Goal: Navigation & Orientation: Find specific page/section

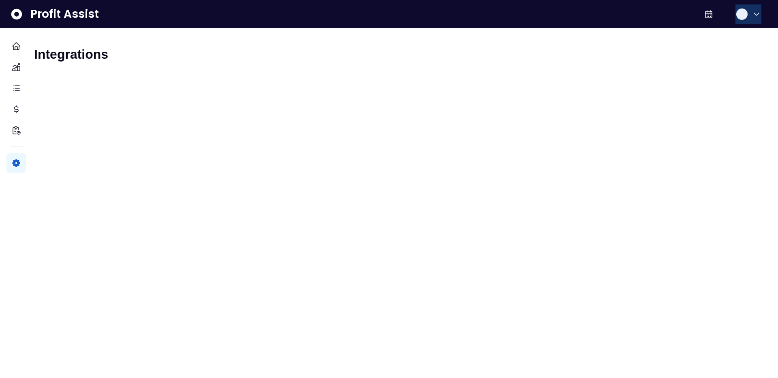
click at [752, 11] on icon "button" at bounding box center [757, 14] width 10 height 10
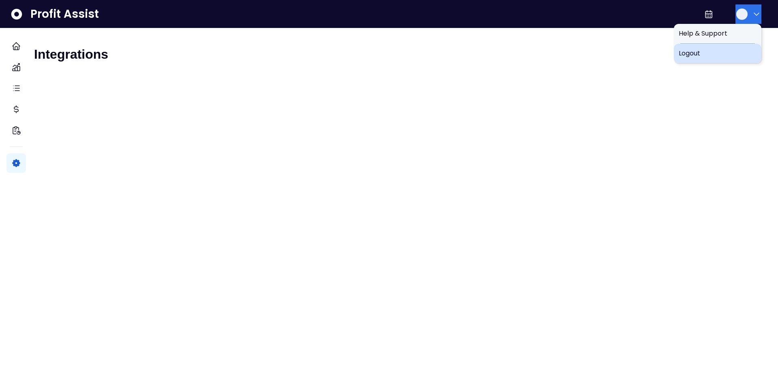
click at [729, 47] on div "Logout" at bounding box center [718, 53] width 88 height 19
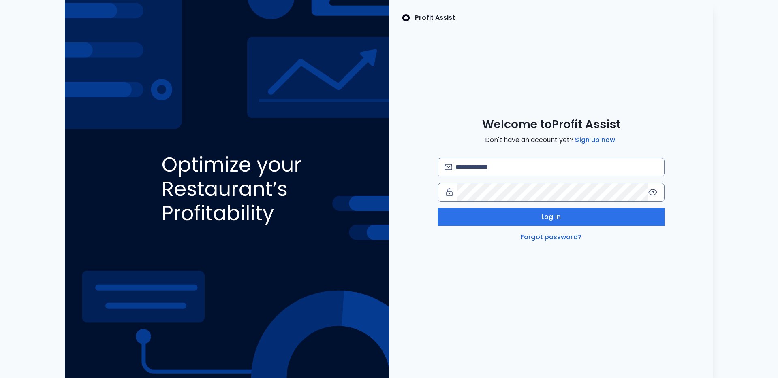
type input "**********"
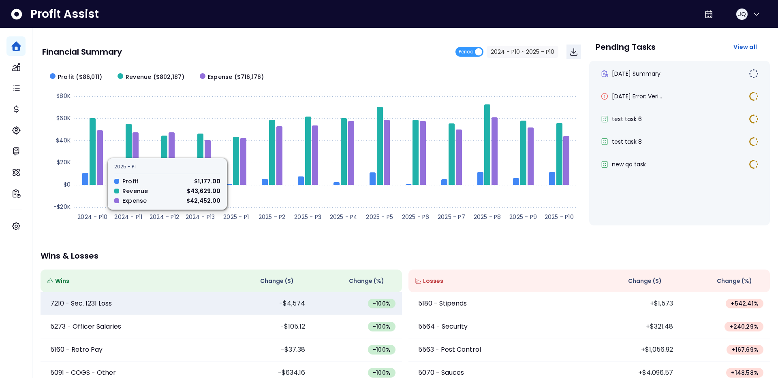
scroll to position [62, 0]
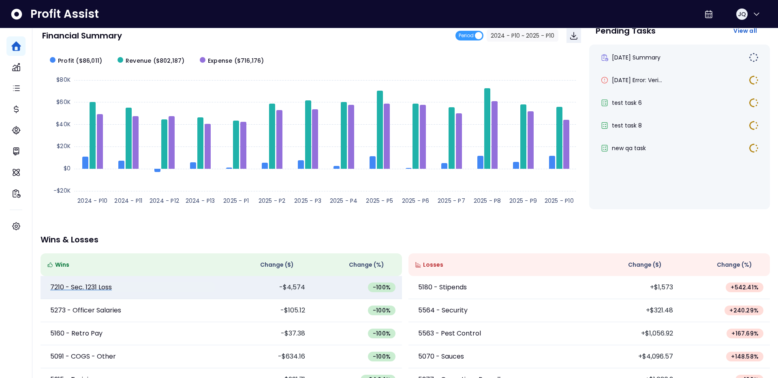
click at [93, 284] on p "7210 - Sec. 1231 Loss" at bounding box center [81, 288] width 62 height 10
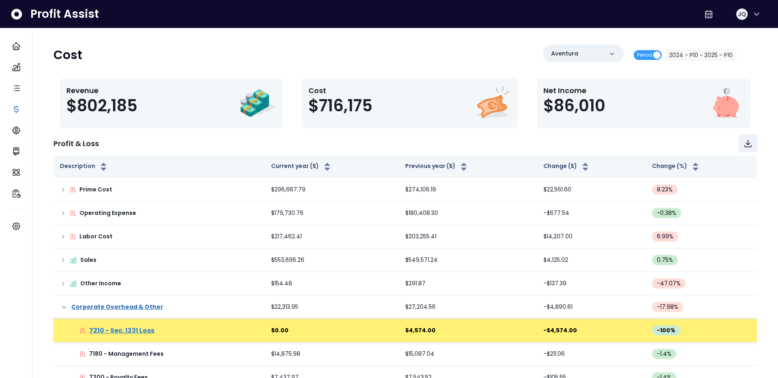
click at [102, 334] on p "7210 - Sec. 1231 Loss" at bounding box center [121, 331] width 65 height 10
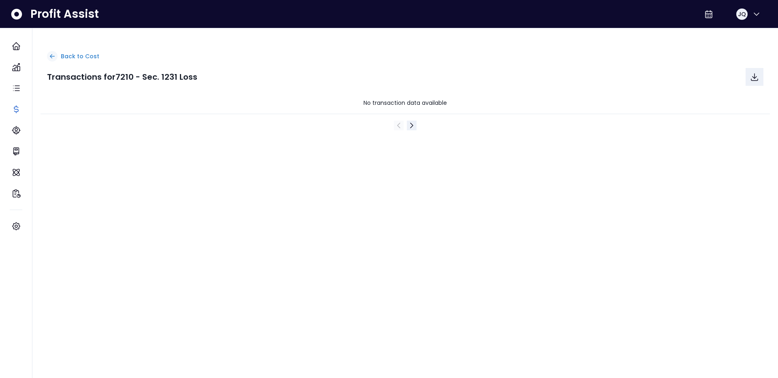
click at [78, 55] on p "Back to Cost" at bounding box center [80, 56] width 38 height 9
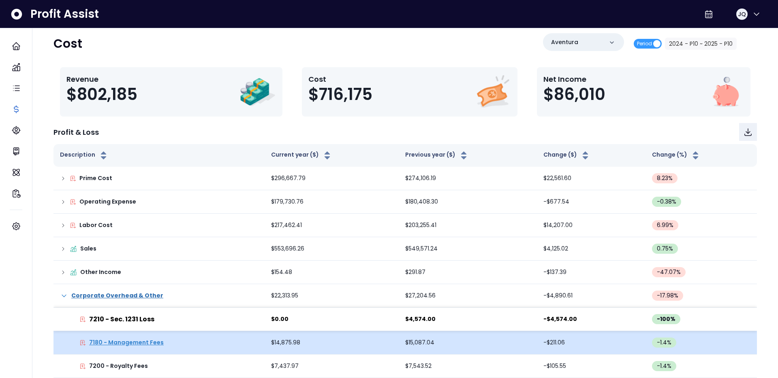
scroll to position [12, 0]
click at [124, 343] on p "7180 - Management Fees" at bounding box center [126, 342] width 75 height 9
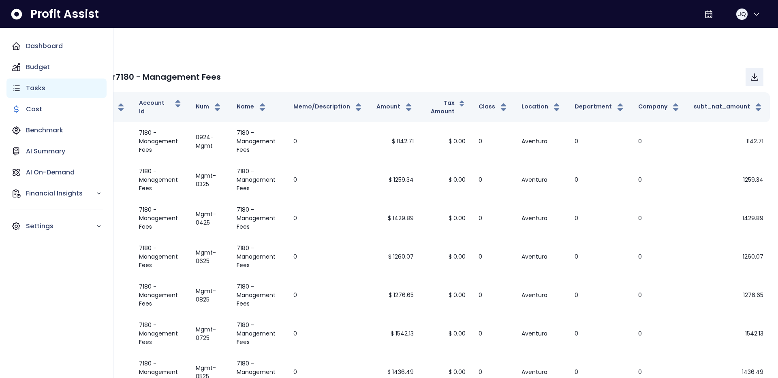
click at [21, 92] on div "Tasks" at bounding box center [56, 88] width 100 height 19
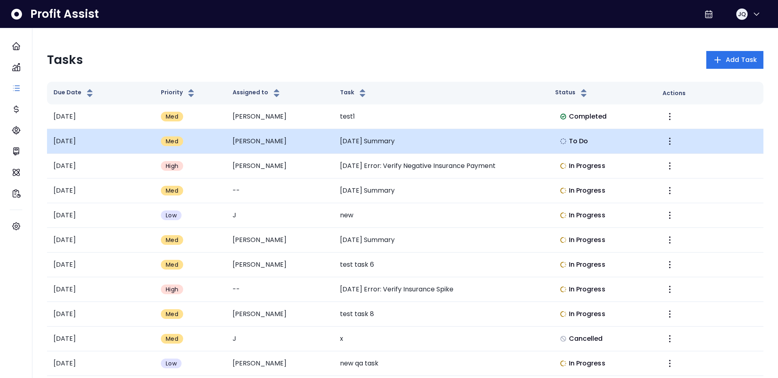
click at [78, 139] on td "2025-05-30" at bounding box center [100, 141] width 107 height 25
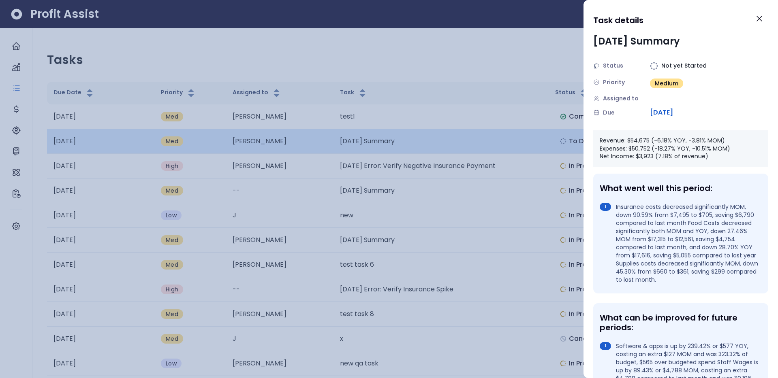
click at [78, 139] on div at bounding box center [389, 189] width 778 height 378
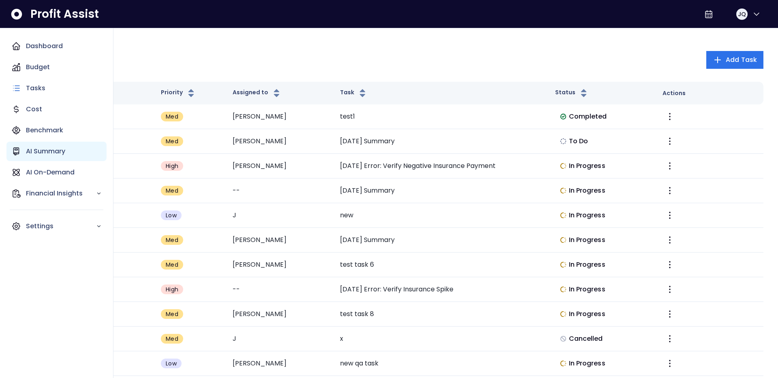
click at [36, 151] on p "AI Summary" at bounding box center [45, 152] width 39 height 10
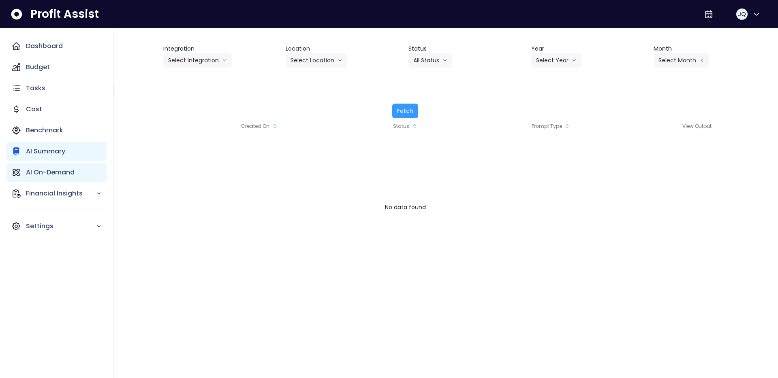
click at [36, 167] on div "AI On-Demand" at bounding box center [56, 172] width 100 height 19
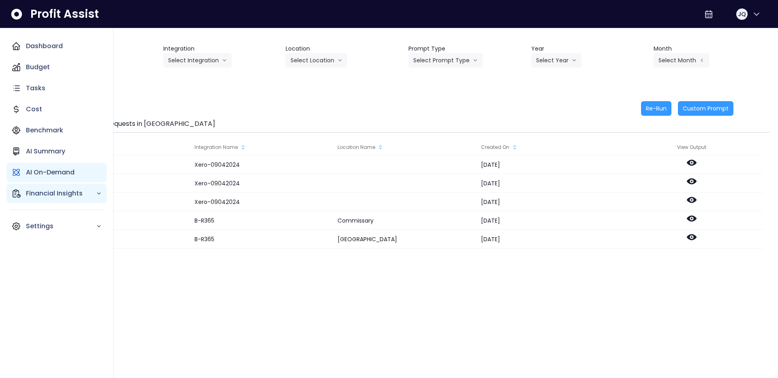
click at [43, 193] on p "Financial Insights" at bounding box center [61, 194] width 70 height 10
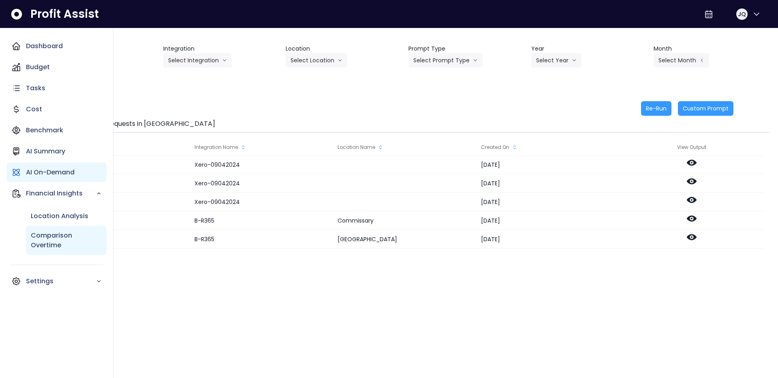
click at [48, 227] on div "Comparison Overtime" at bounding box center [66, 240] width 81 height 29
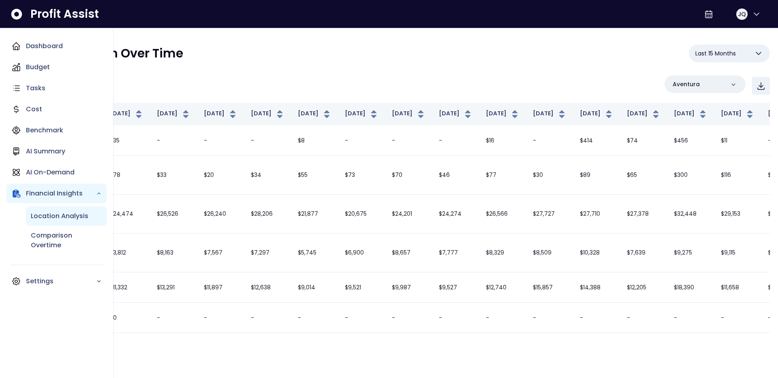
click at [51, 220] on p "Location Analysis" at bounding box center [60, 217] width 58 height 10
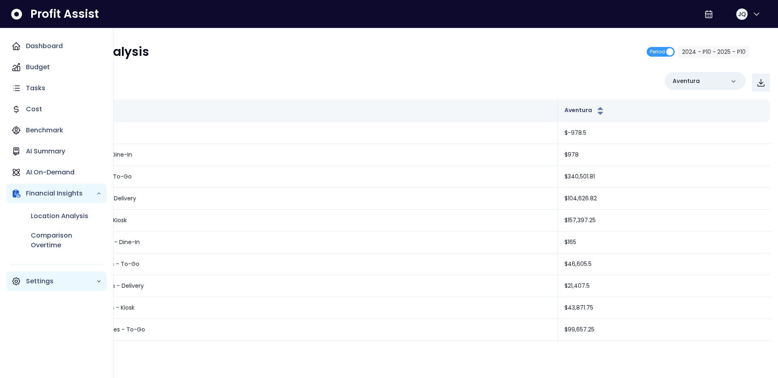
click at [76, 278] on p "Settings" at bounding box center [61, 282] width 70 height 10
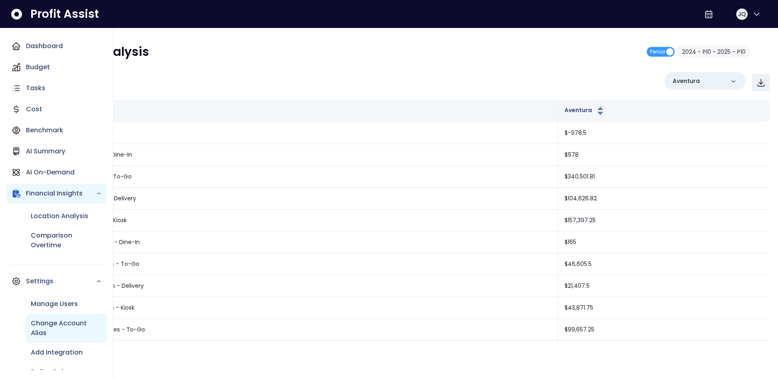
click at [72, 317] on div "Change Account Alias" at bounding box center [66, 328] width 81 height 29
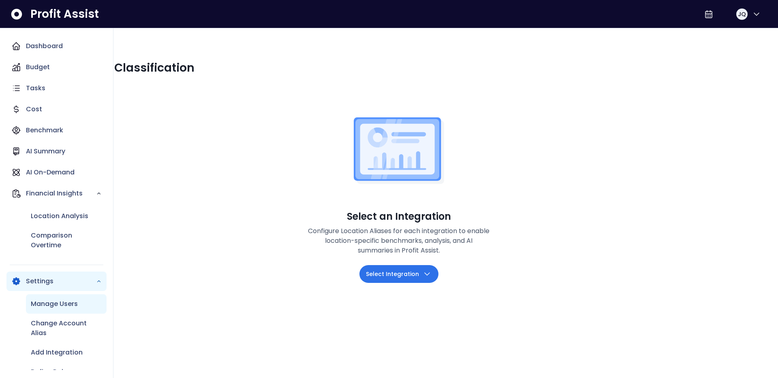
click at [75, 303] on p "Manage Users" at bounding box center [54, 304] width 47 height 10
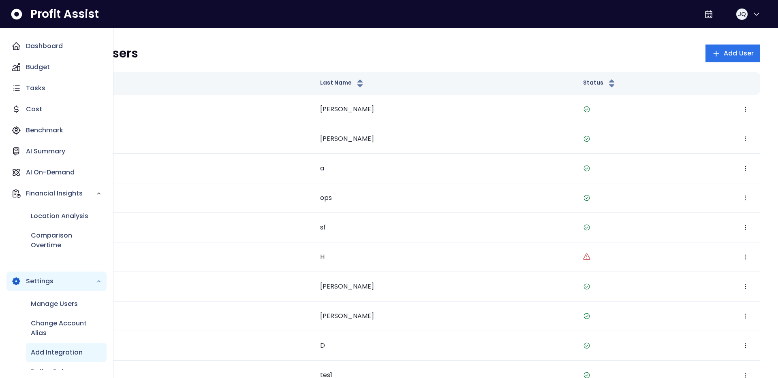
click at [71, 354] on p "Add Integration" at bounding box center [57, 353] width 52 height 10
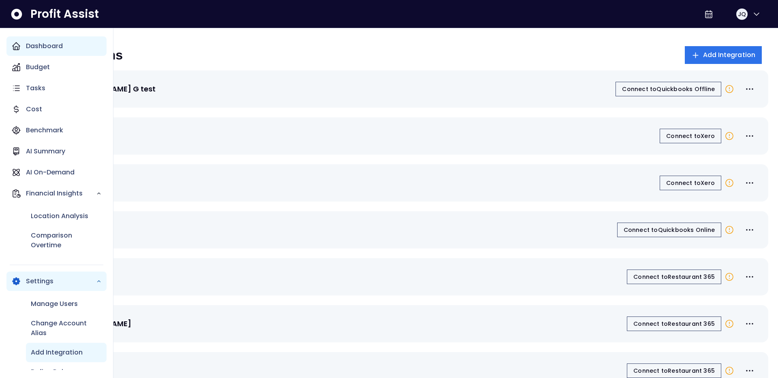
click at [65, 45] on div "Dashboard" at bounding box center [56, 45] width 100 height 19
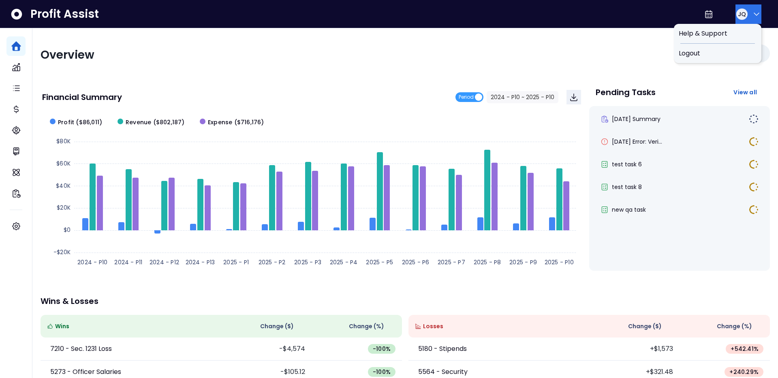
click at [755, 18] on icon "button" at bounding box center [757, 14] width 10 height 10
click at [724, 47] on div "Logout" at bounding box center [718, 53] width 88 height 19
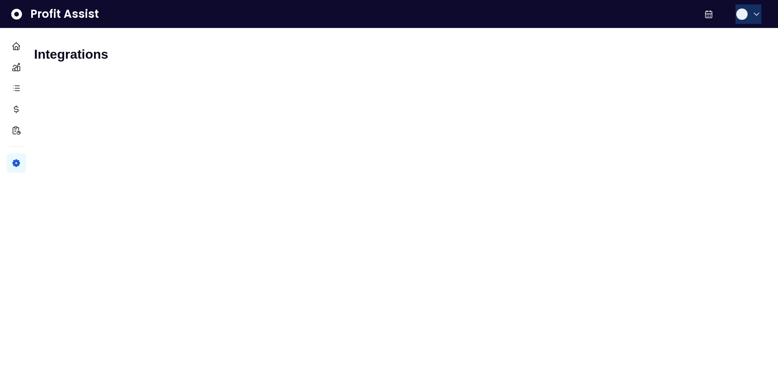
click at [752, 16] on icon "button" at bounding box center [757, 14] width 10 height 10
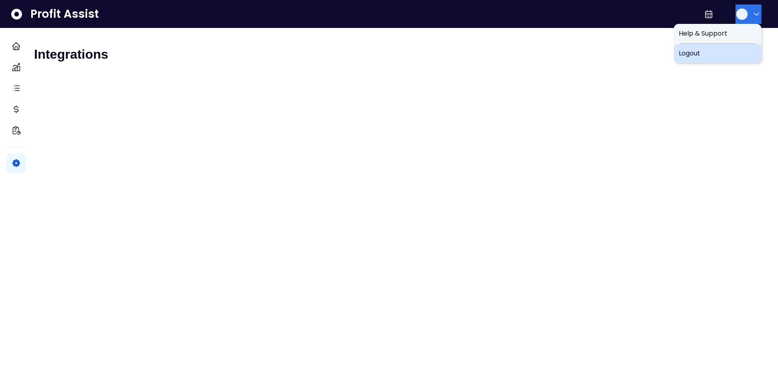
click at [728, 48] on div "Logout" at bounding box center [718, 53] width 88 height 19
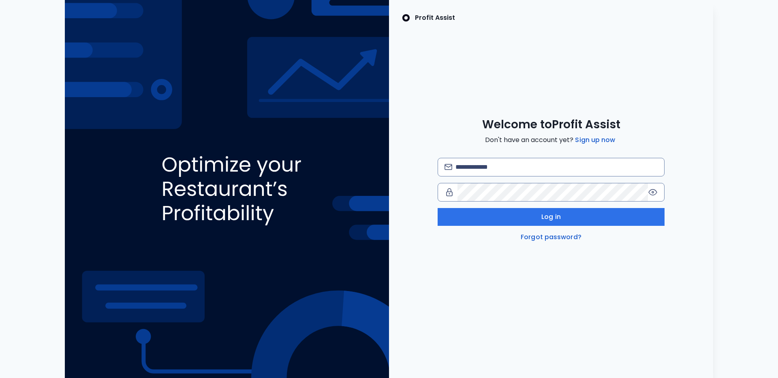
click at [37, 66] on div "Profit Assist Welcome to Profit Assist Don't have an account yet? Sign up now L…" at bounding box center [388, 189] width 765 height 378
click at [226, 65] on img at bounding box center [227, 189] width 324 height 378
click at [523, 165] on input "email" at bounding box center [556, 167] width 202 height 18
type input "**********"
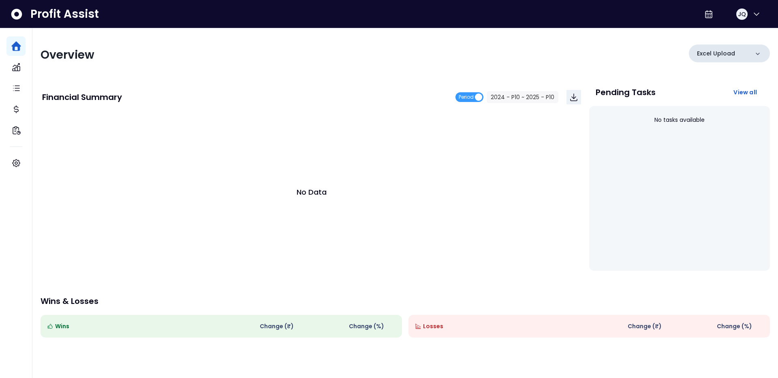
click at [720, 60] on div "Excel Upload" at bounding box center [729, 54] width 81 height 18
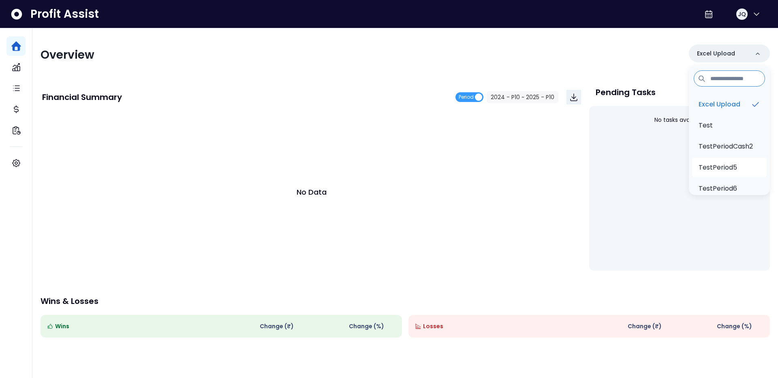
click at [711, 159] on li "TestPeriod5" at bounding box center [729, 167] width 75 height 19
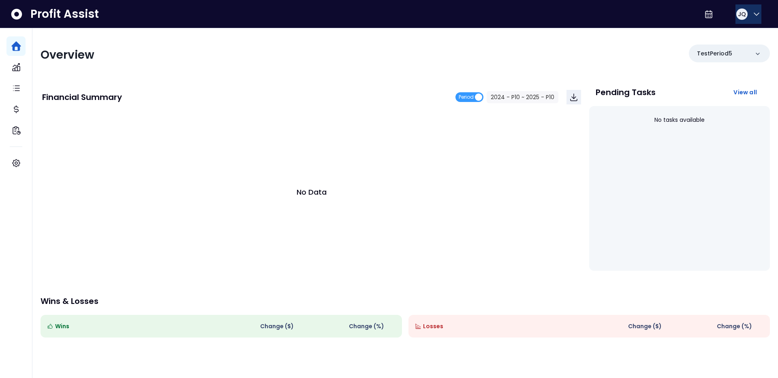
click at [752, 12] on icon "button" at bounding box center [757, 14] width 10 height 10
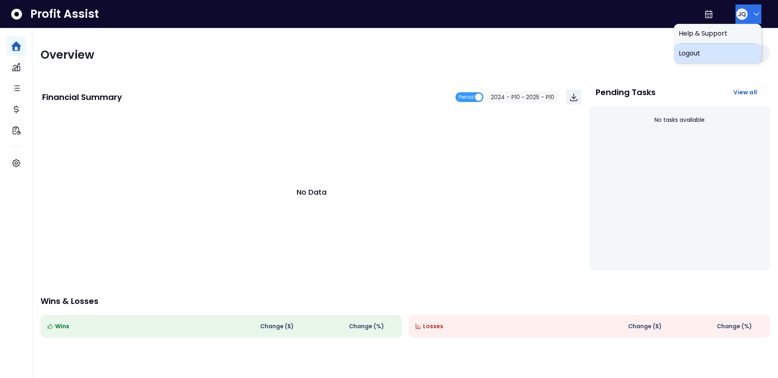
click at [723, 49] on span "Logout" at bounding box center [718, 54] width 78 height 10
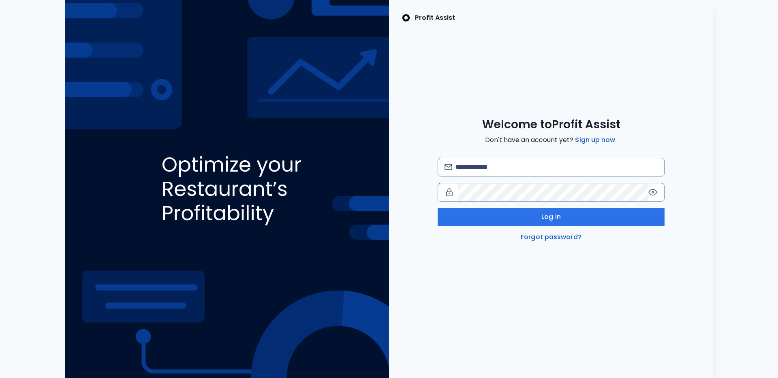
type input "**********"
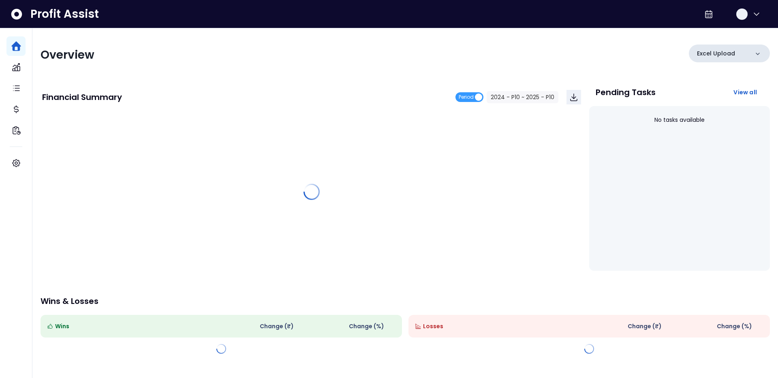
click at [742, 57] on div "Excel Upload" at bounding box center [729, 54] width 81 height 18
click at [737, 56] on div "Excel Upload" at bounding box center [729, 54] width 81 height 18
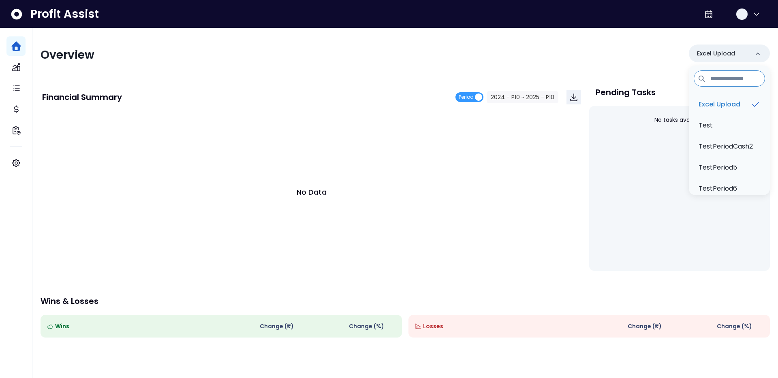
click at [641, 60] on div "Overview Excel Upload Excel Upload Test TestPeriodCash2 TestPeriod5 TestPeriod6…" at bounding box center [405, 55] width 729 height 21
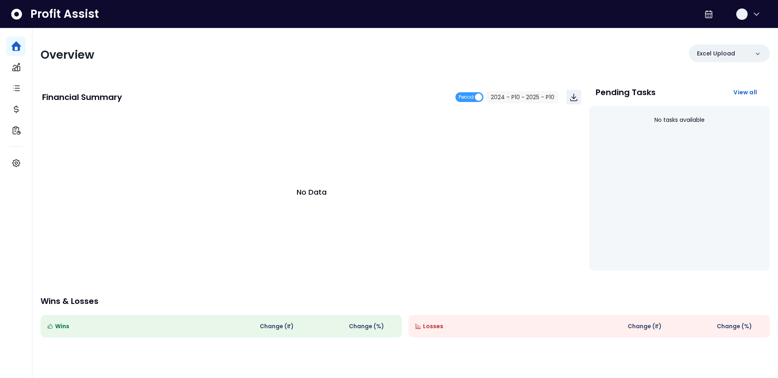
click at [641, 60] on div "Overview Excel Upload" at bounding box center [405, 55] width 729 height 21
click at [746, 15] on button "button" at bounding box center [748, 13] width 26 height 19
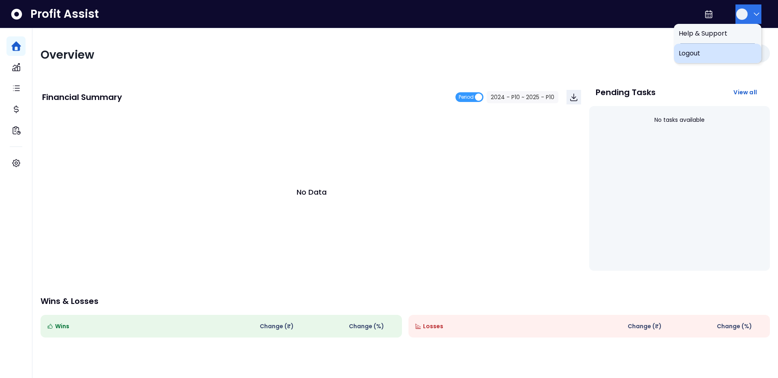
click at [728, 56] on span "Logout" at bounding box center [718, 54] width 78 height 10
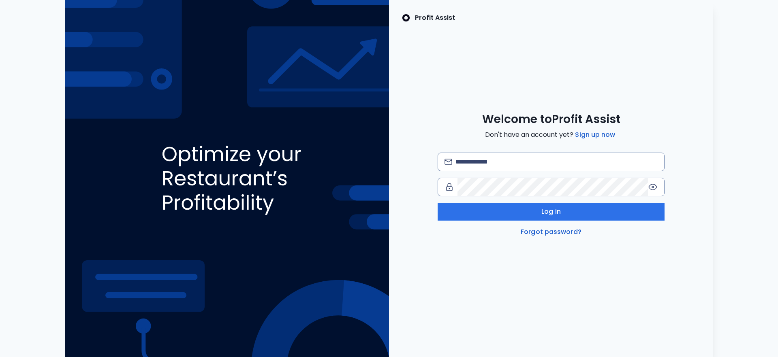
click at [422, 64] on div "Profit Assist Welcome to Profit Assist Don't have an account yet? Sign up now L…" at bounding box center [551, 178] width 324 height 357
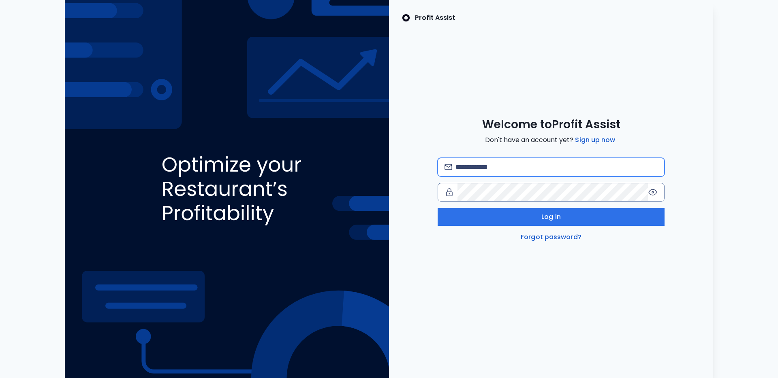
click at [478, 170] on input "email" at bounding box center [556, 167] width 202 height 18
type input "**********"
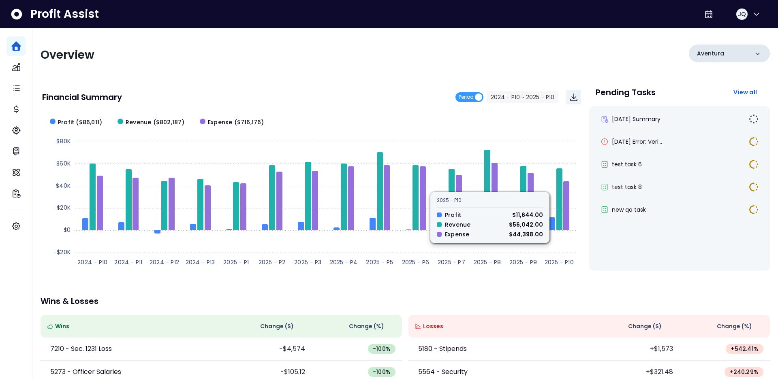
click at [716, 51] on p "Aventura" at bounding box center [710, 53] width 27 height 9
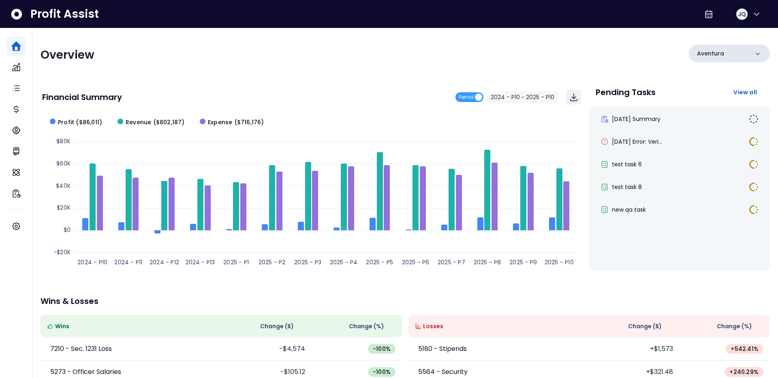
click at [729, 54] on div "Aventura" at bounding box center [729, 54] width 81 height 18
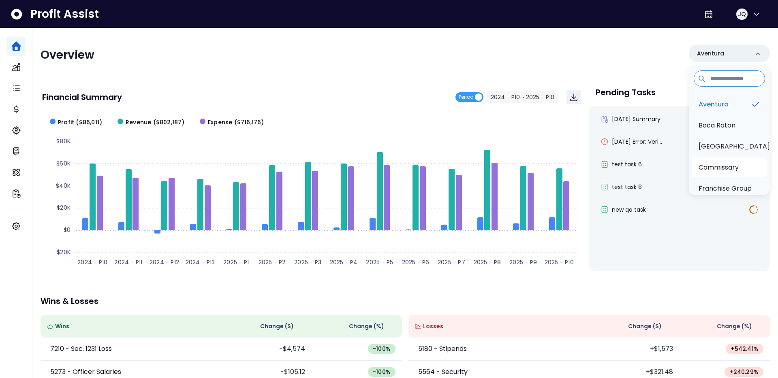
click at [725, 165] on p "Commissary" at bounding box center [719, 168] width 40 height 10
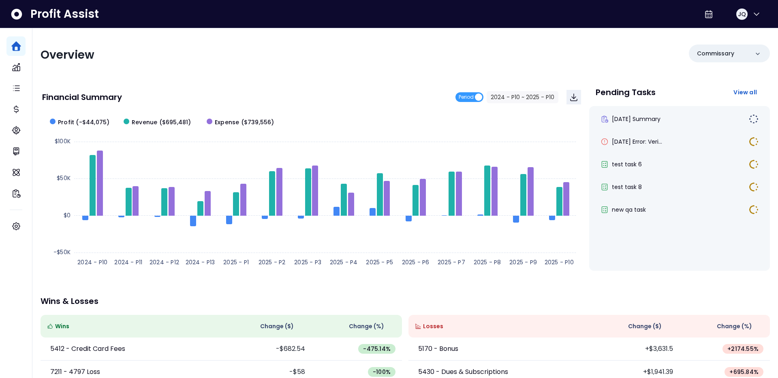
click at [622, 75] on div "Overview Commissary Financial Summary Period 2024 - P10 ~ 2025 - P10 Created wi…" at bounding box center [405, 268] width 746 height 480
click at [752, 14] on icon "button" at bounding box center [757, 14] width 10 height 10
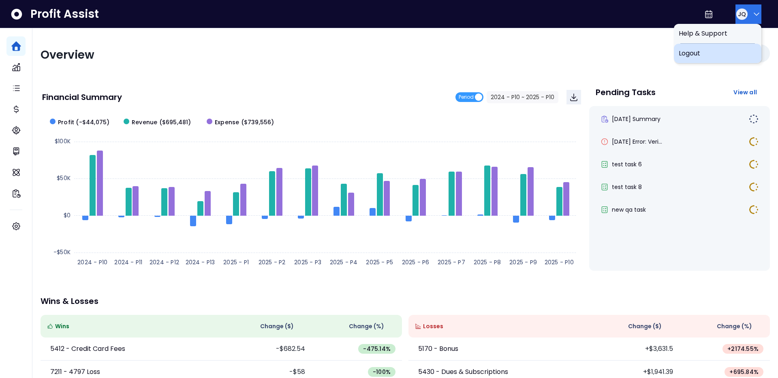
click at [713, 56] on span "Logout" at bounding box center [718, 54] width 78 height 10
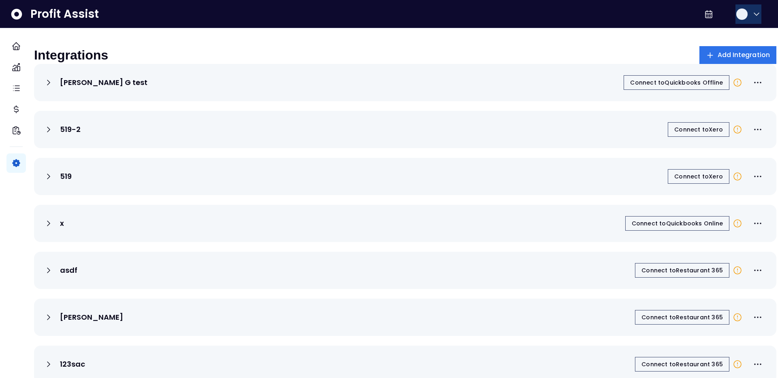
click at [753, 16] on icon "button" at bounding box center [757, 14] width 10 height 10
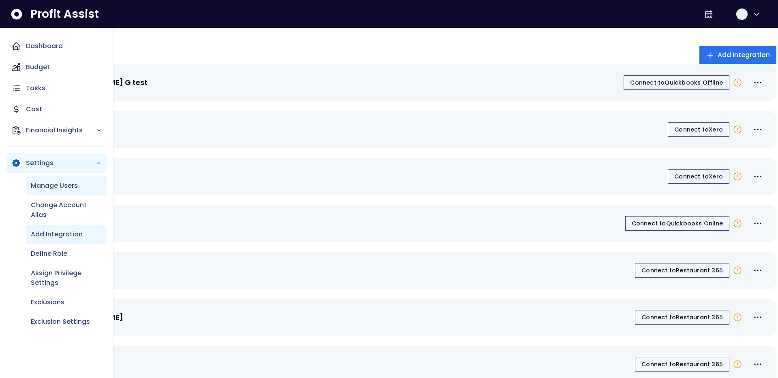
click at [57, 182] on p "Manage Users" at bounding box center [54, 186] width 47 height 10
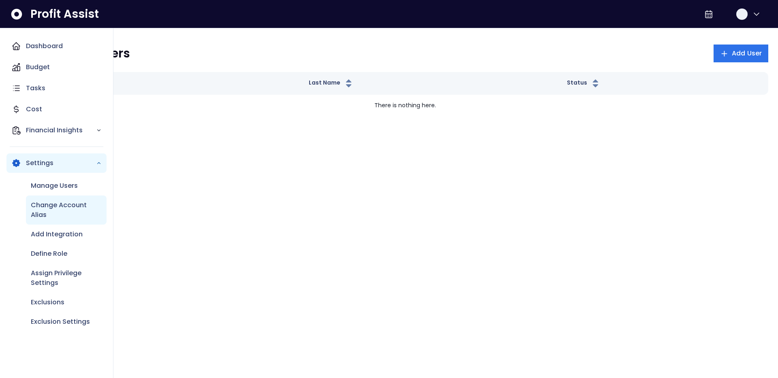
click at [58, 202] on p "Change Account Alias" at bounding box center [66, 210] width 71 height 19
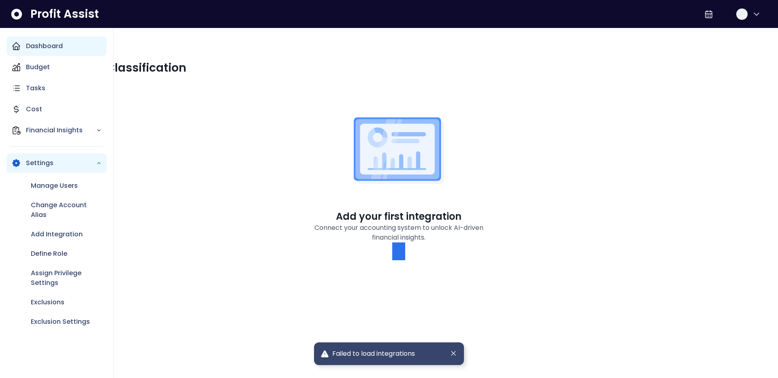
click at [46, 45] on p "Dashboard" at bounding box center [44, 46] width 37 height 10
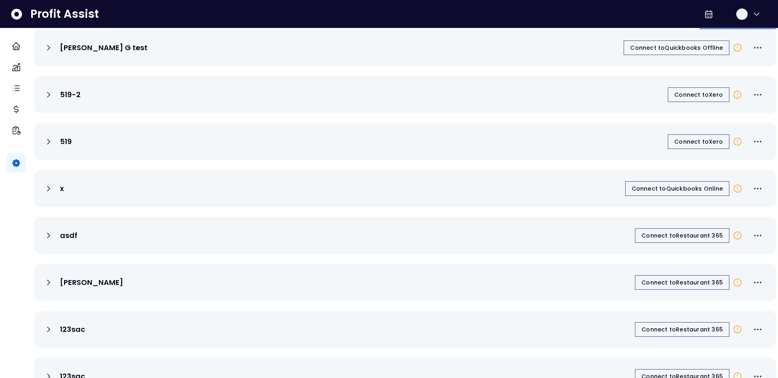
scroll to position [25, 0]
